Goal: Transaction & Acquisition: Purchase product/service

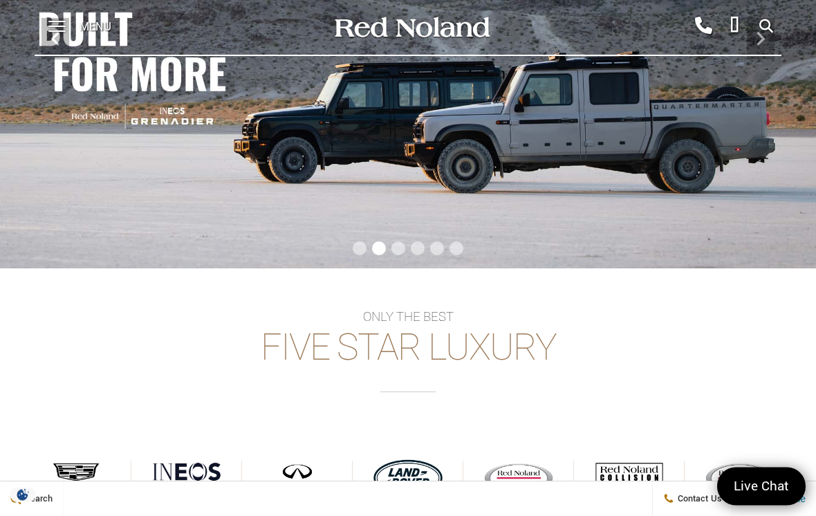
scroll to position [156, 0]
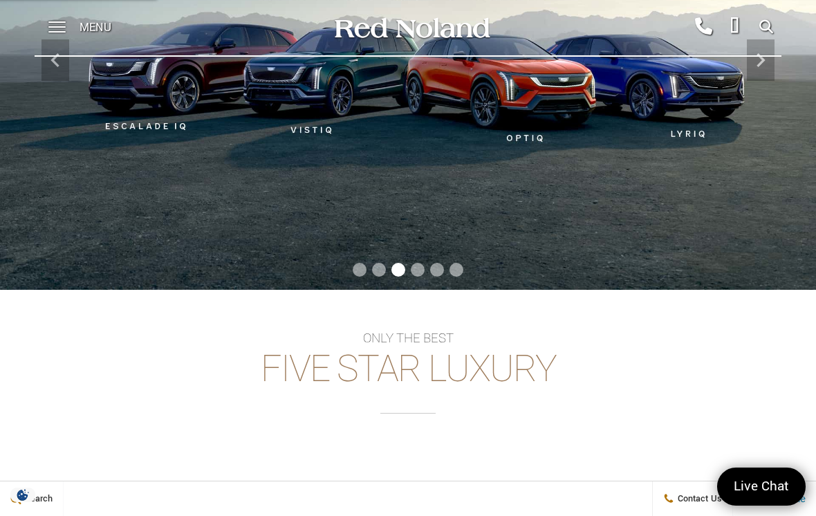
click at [55, 21] on span at bounding box center [56, 27] width 17 height 55
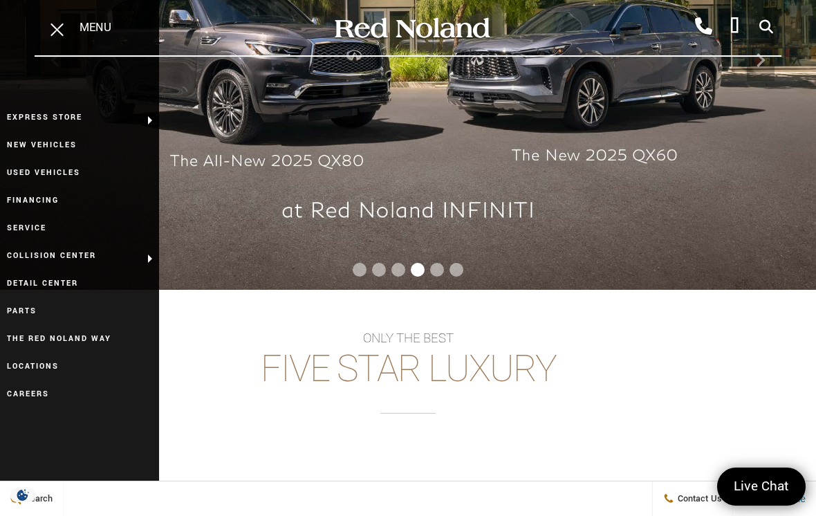
click at [38, 176] on link "Used Vehicles" at bounding box center [79, 173] width 159 height 28
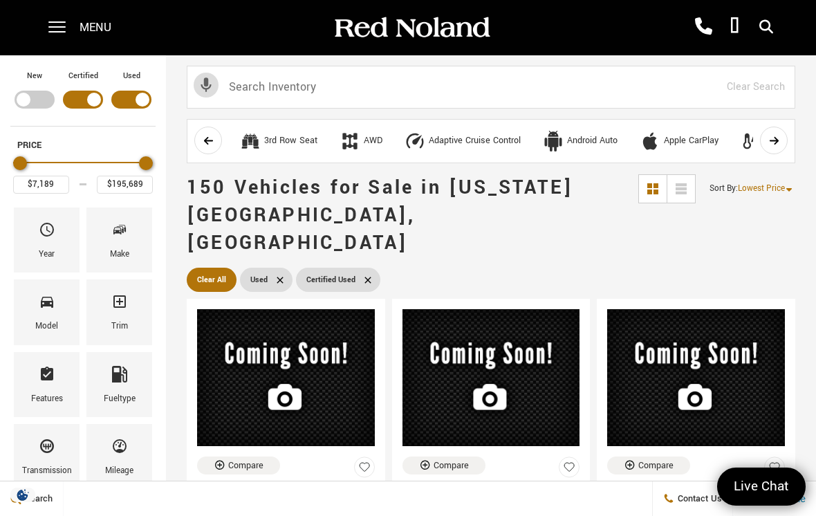
click at [771, 192] on span "Lowest Price" at bounding box center [761, 189] width 47 height 12
click at [776, 249] on li "Highest Price" at bounding box center [765, 246] width 89 height 28
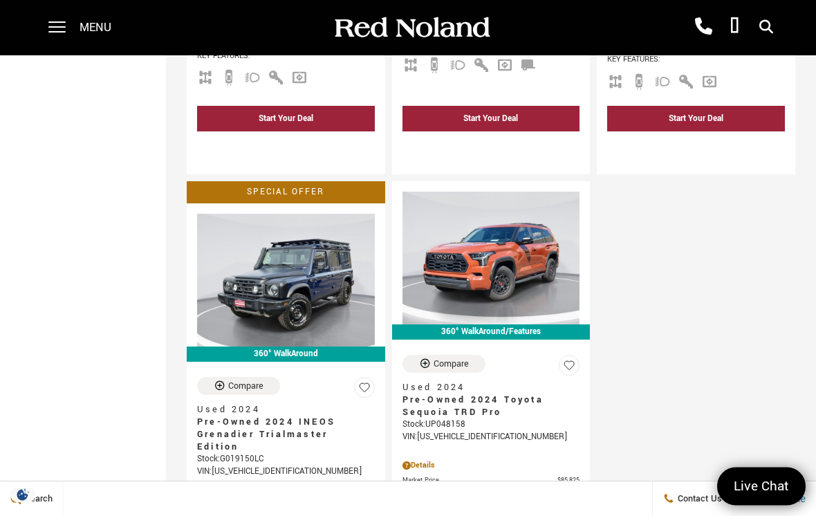
scroll to position [3697, 0]
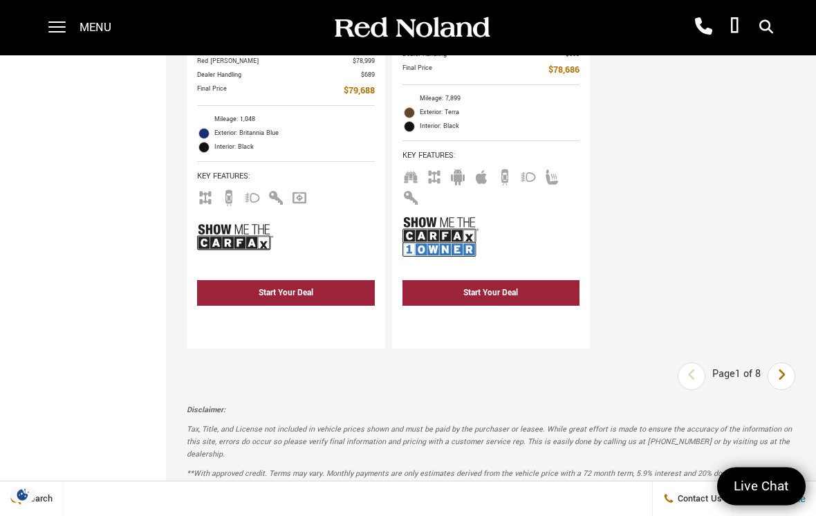
click at [779, 375] on icon "next page" at bounding box center [782, 376] width 9 height 22
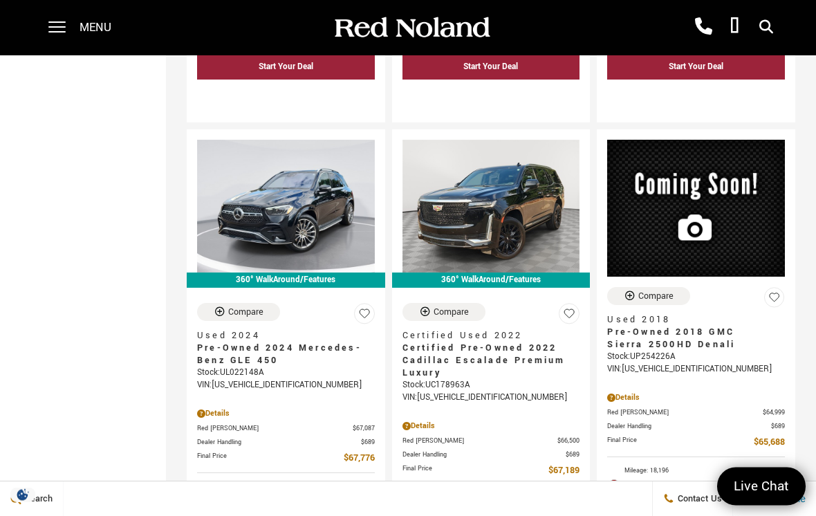
scroll to position [1999, 0]
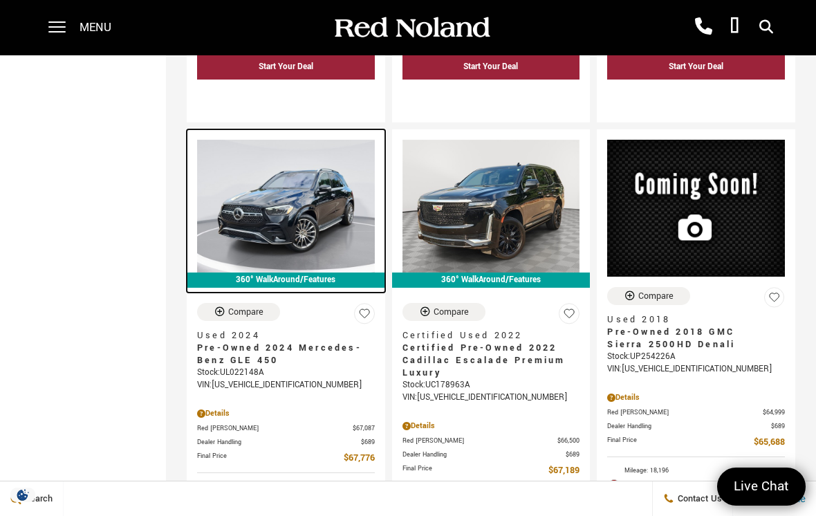
click at [311, 212] on img at bounding box center [286, 206] width 178 height 133
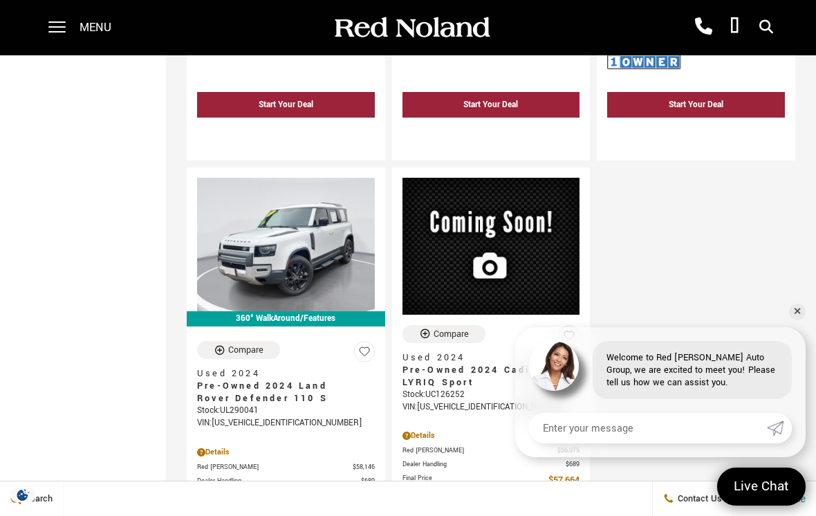
scroll to position [3852, 0]
